Goal: Information Seeking & Learning: Learn about a topic

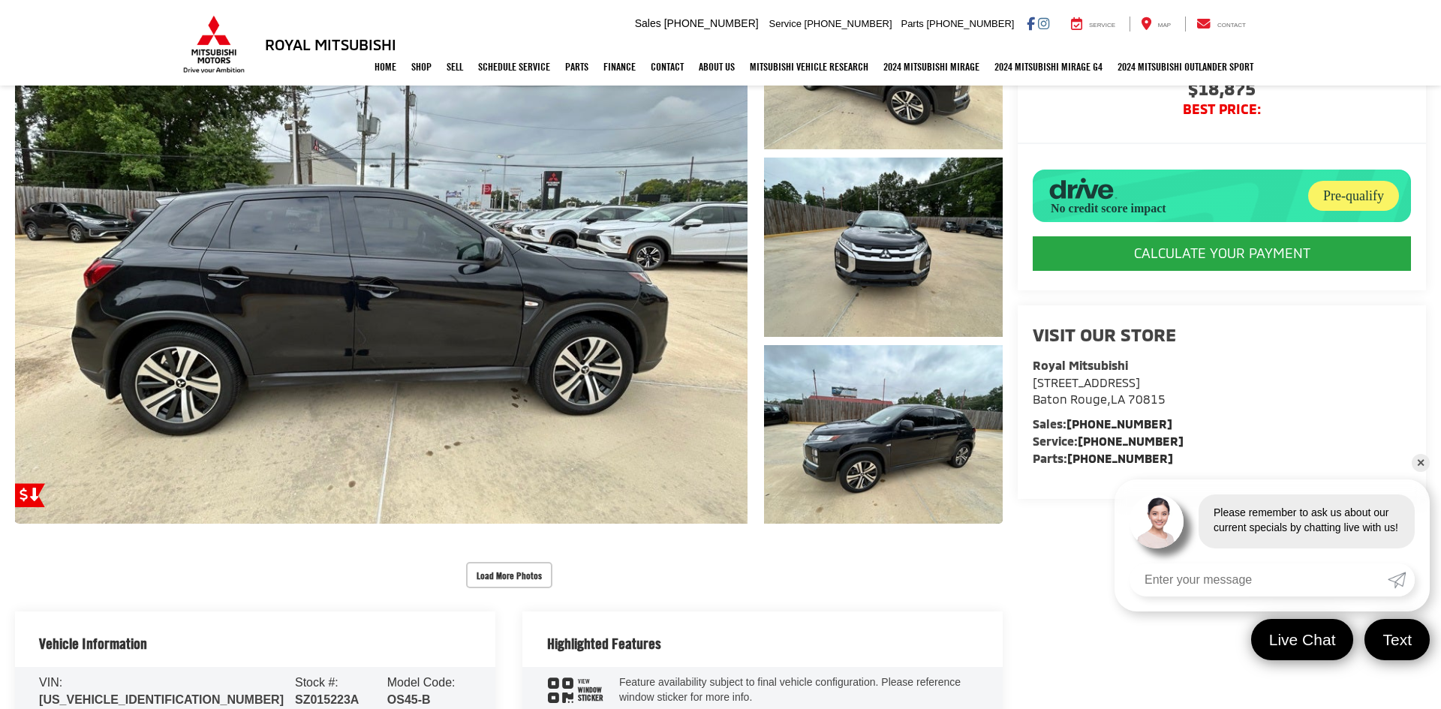
scroll to position [145, 0]
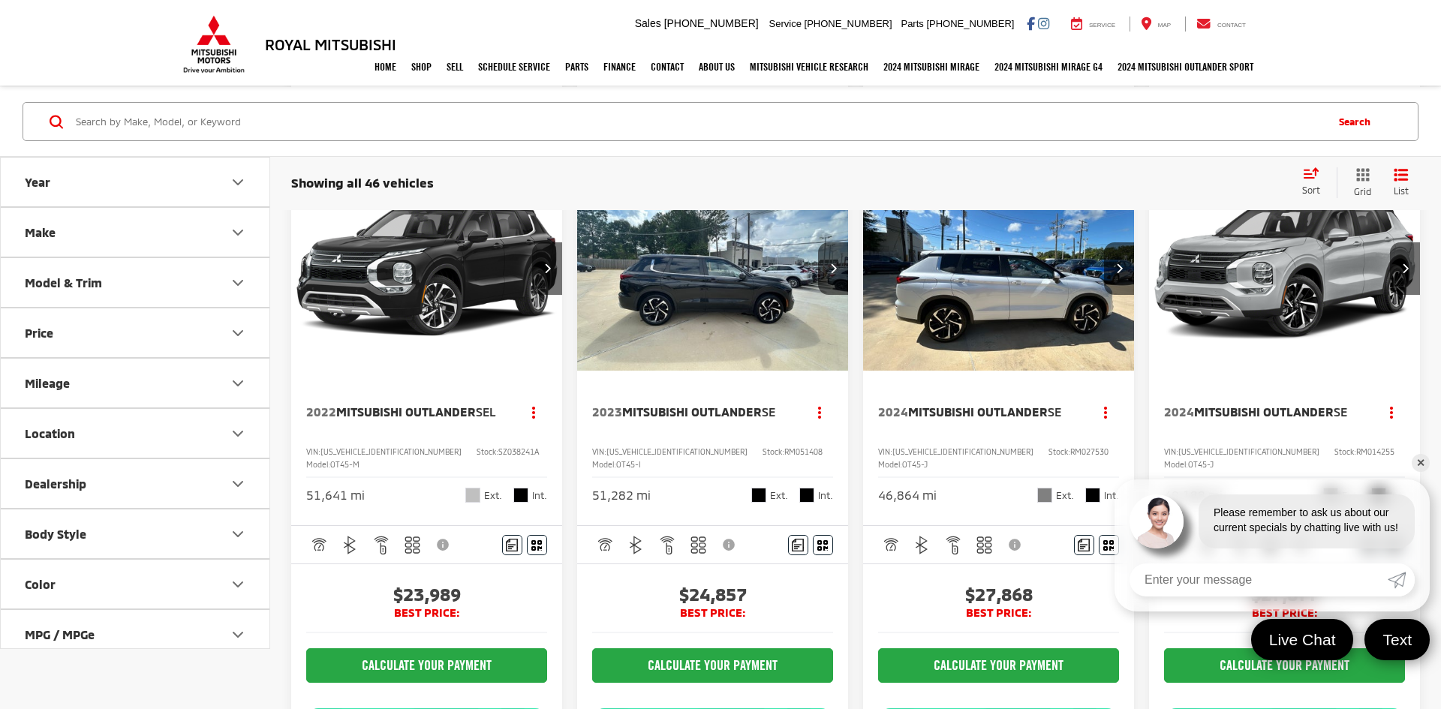
scroll to position [756, 0]
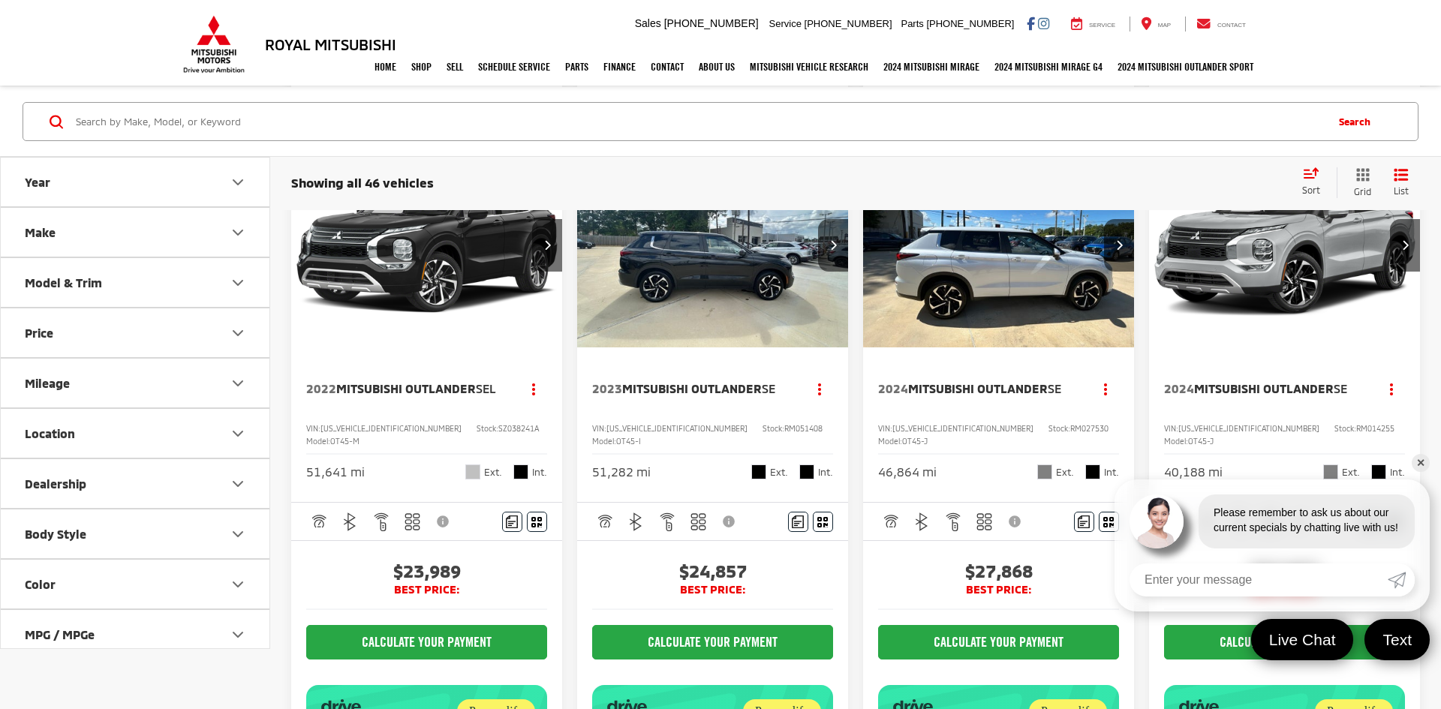
click at [727, 386] on span "Mitsubishi Outlander" at bounding box center [692, 388] width 140 height 14
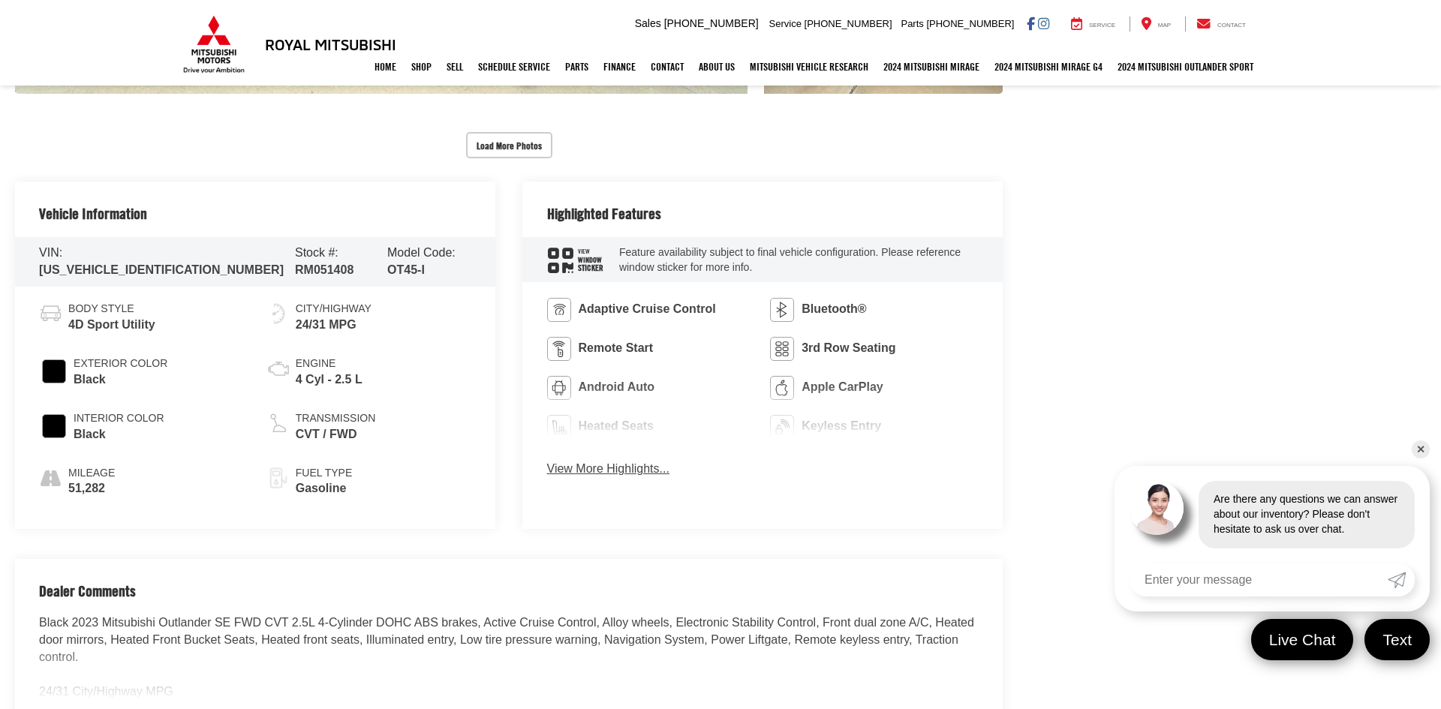
scroll to position [696, 0]
